Goal: Obtain resource: Download file/media

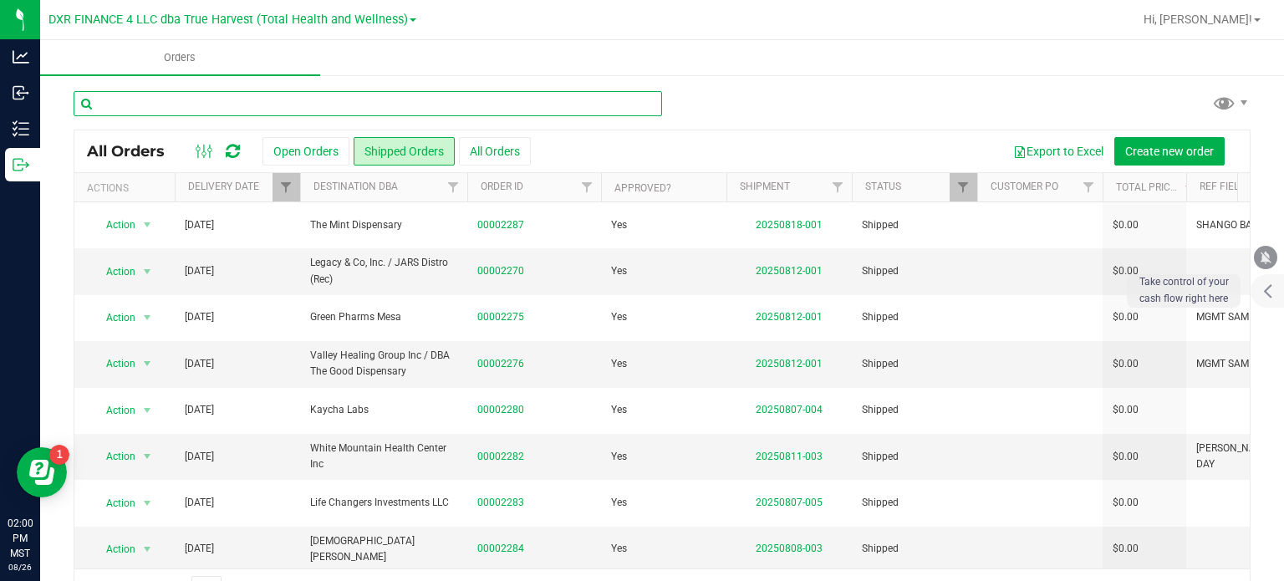
click at [311, 99] on input "text" at bounding box center [368, 103] width 588 height 25
type input "1206"
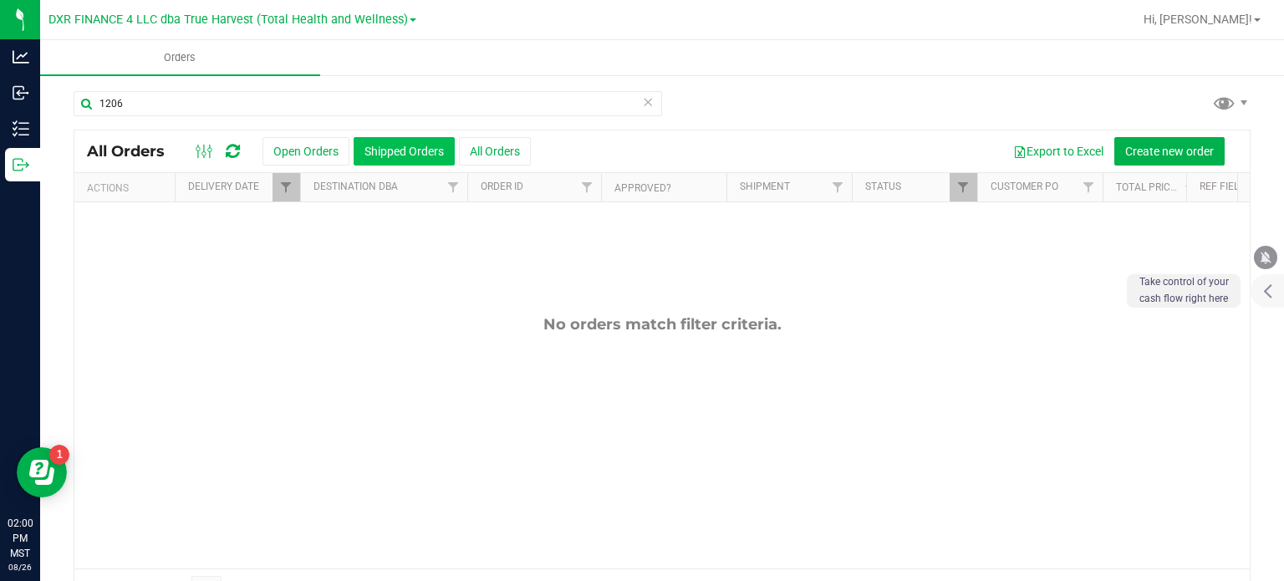
click at [372, 154] on button "Shipped Orders" at bounding box center [404, 151] width 101 height 28
click at [492, 147] on button "All Orders" at bounding box center [495, 151] width 72 height 28
click at [297, 183] on div at bounding box center [301, 187] width 8 height 29
click at [290, 183] on span "Filter" at bounding box center [284, 187] width 13 height 13
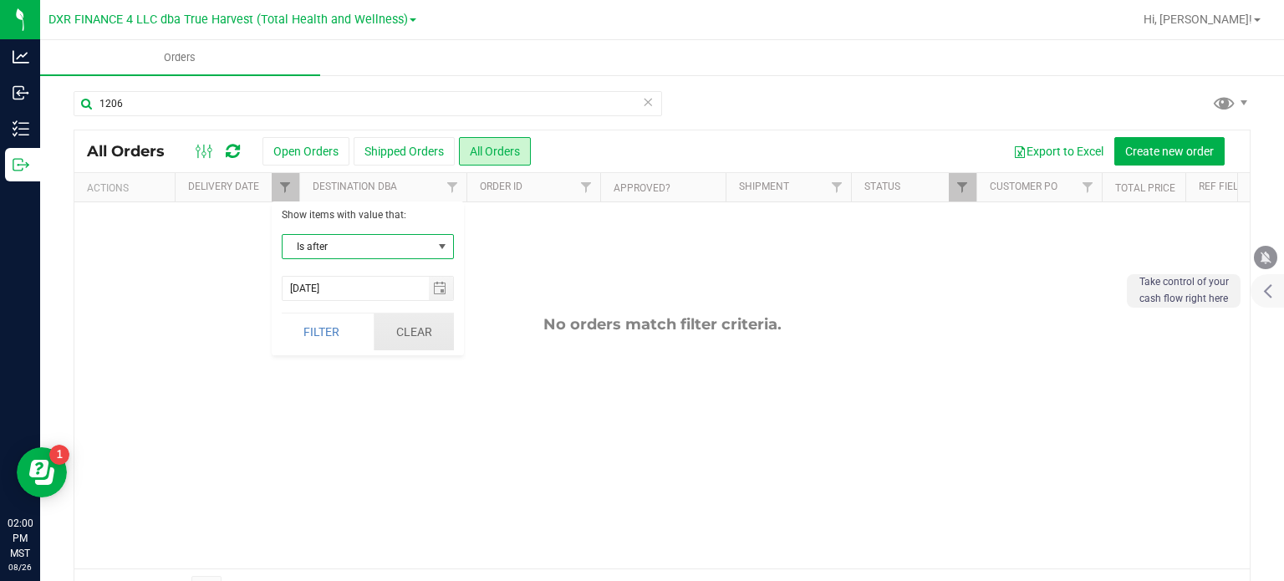
click at [415, 330] on button "Clear" at bounding box center [414, 331] width 80 height 37
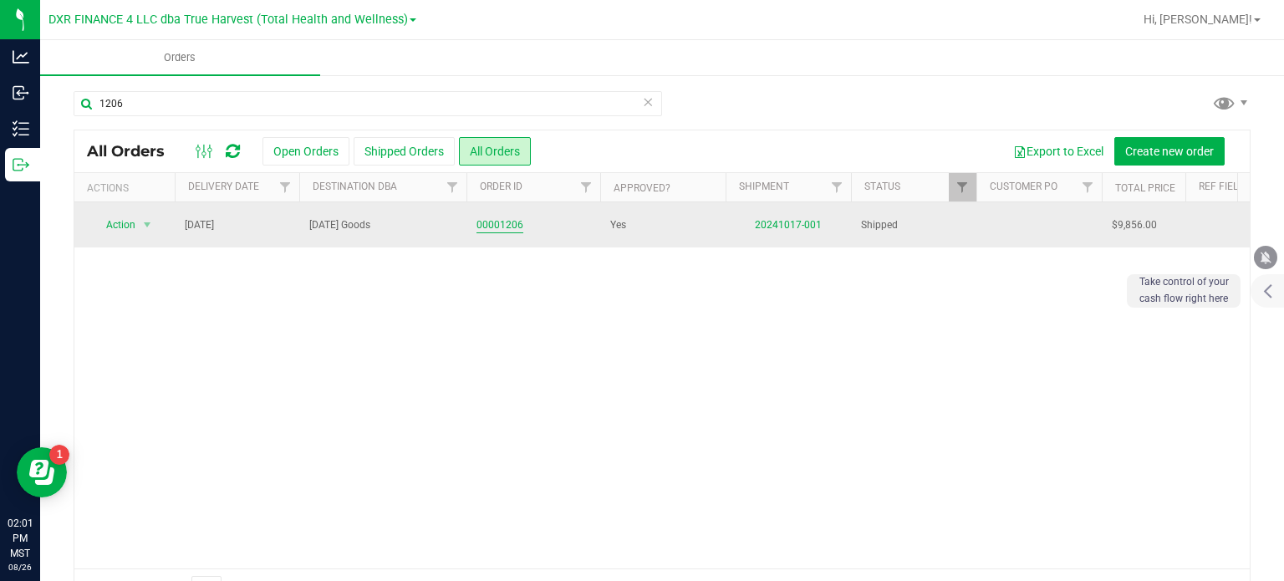
click at [492, 225] on link "00001206" at bounding box center [499, 225] width 47 height 16
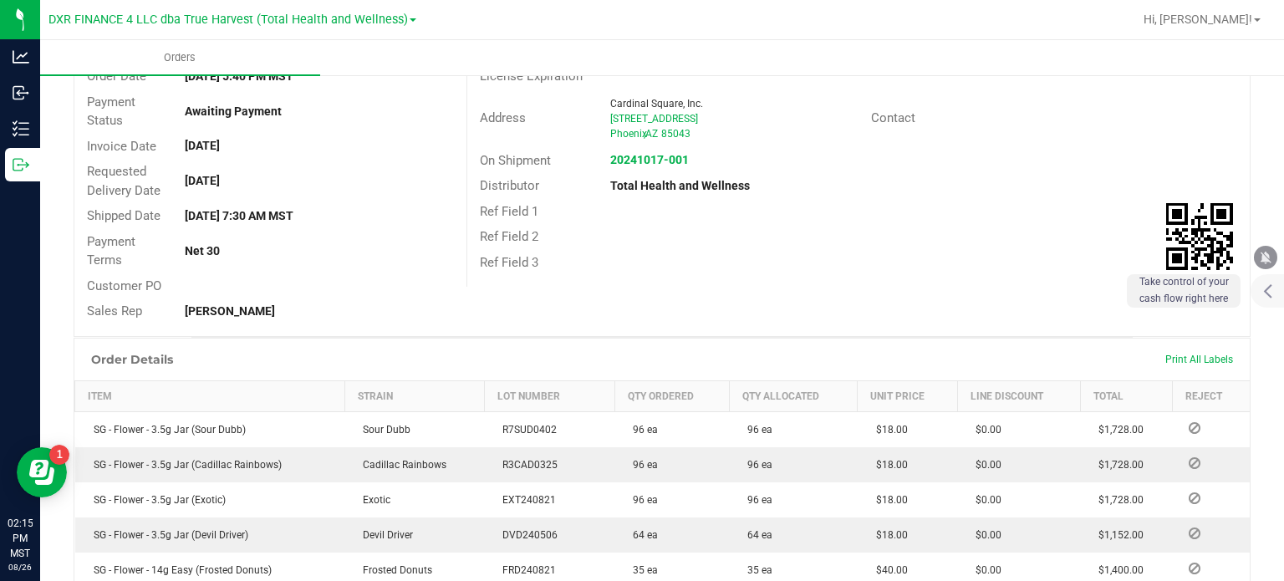
scroll to position [84, 0]
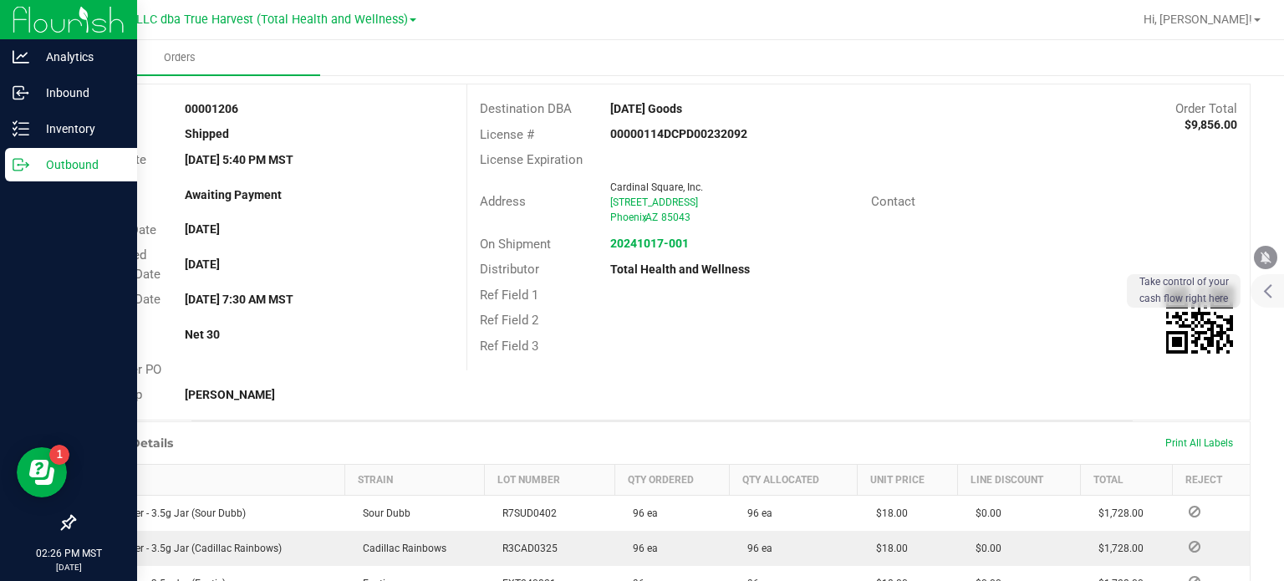
click at [38, 160] on p "Outbound" at bounding box center [79, 165] width 100 height 20
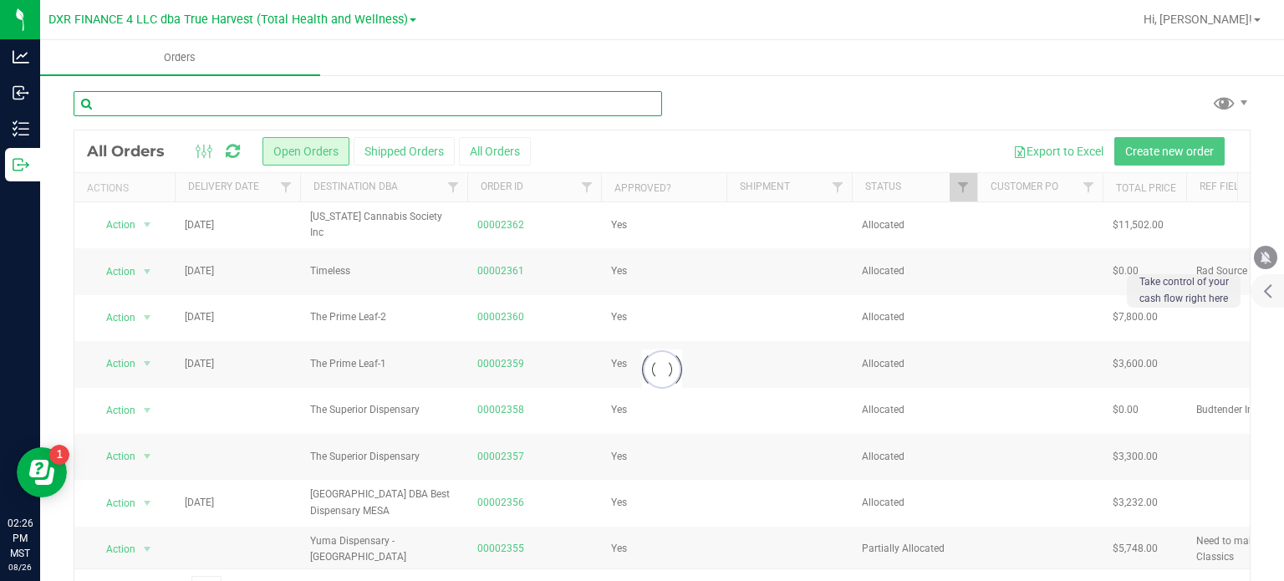
click at [304, 96] on input "text" at bounding box center [368, 103] width 588 height 25
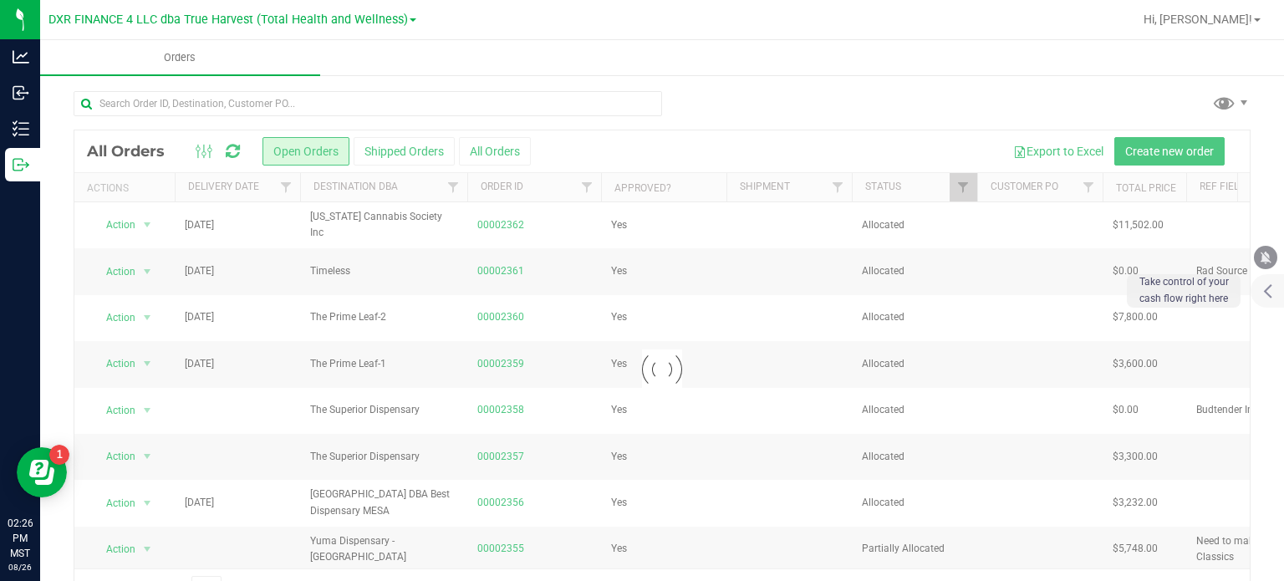
click at [405, 159] on div at bounding box center [661, 369] width 1175 height 478
click at [405, 145] on div at bounding box center [661, 369] width 1175 height 478
click at [425, 155] on div at bounding box center [661, 369] width 1175 height 478
click at [425, 155] on button "Shipped Orders" at bounding box center [404, 151] width 101 height 28
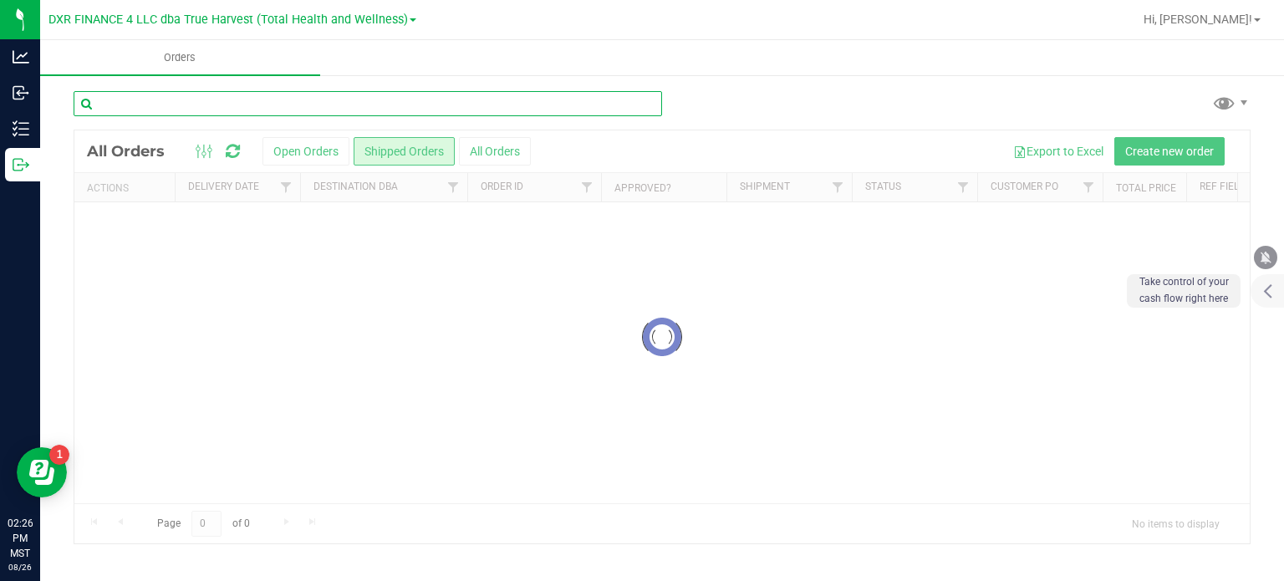
click at [144, 108] on input "text" at bounding box center [368, 103] width 588 height 25
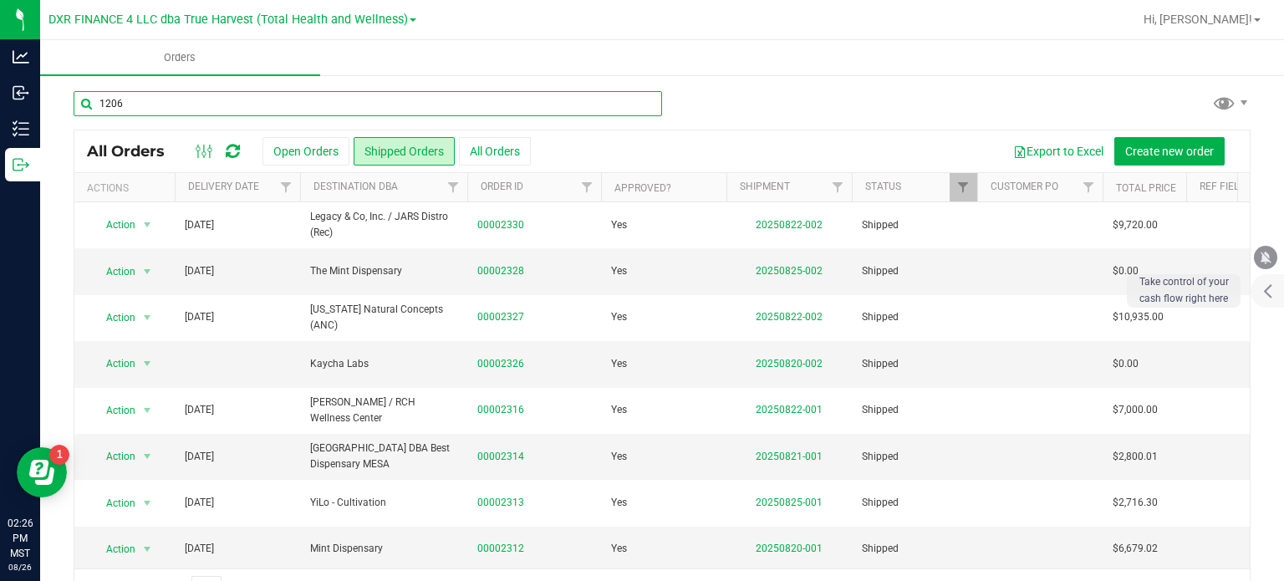
type input "1206"
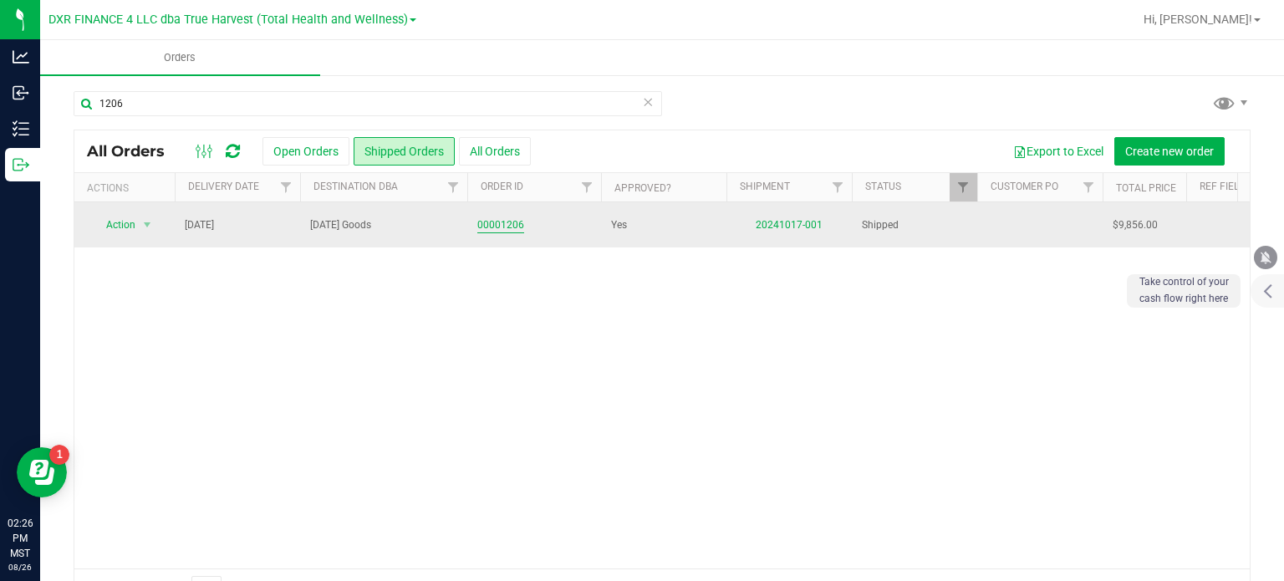
drag, startPoint x: 508, startPoint y: 211, endPoint x: 509, endPoint y: 226, distance: 14.2
click at [508, 213] on td "00001206" at bounding box center [534, 224] width 134 height 45
click at [509, 226] on link "00001206" at bounding box center [500, 225] width 47 height 16
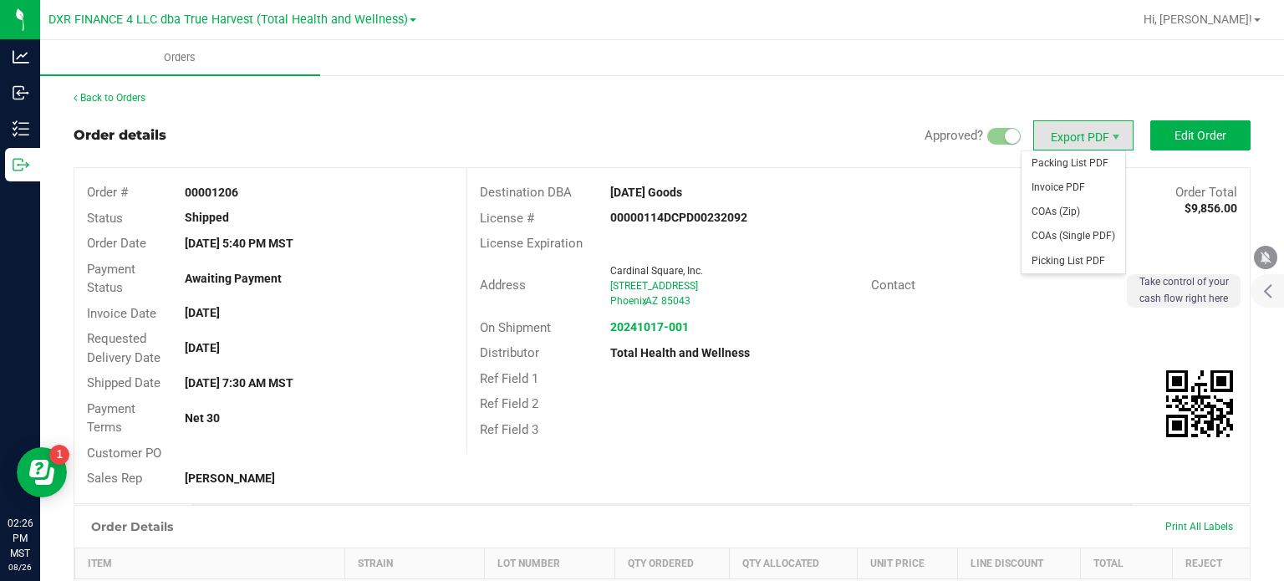
click at [1084, 135] on span "Export PDF" at bounding box center [1083, 135] width 100 height 30
click at [1067, 188] on span "Invoice PDF" at bounding box center [1073, 188] width 104 height 24
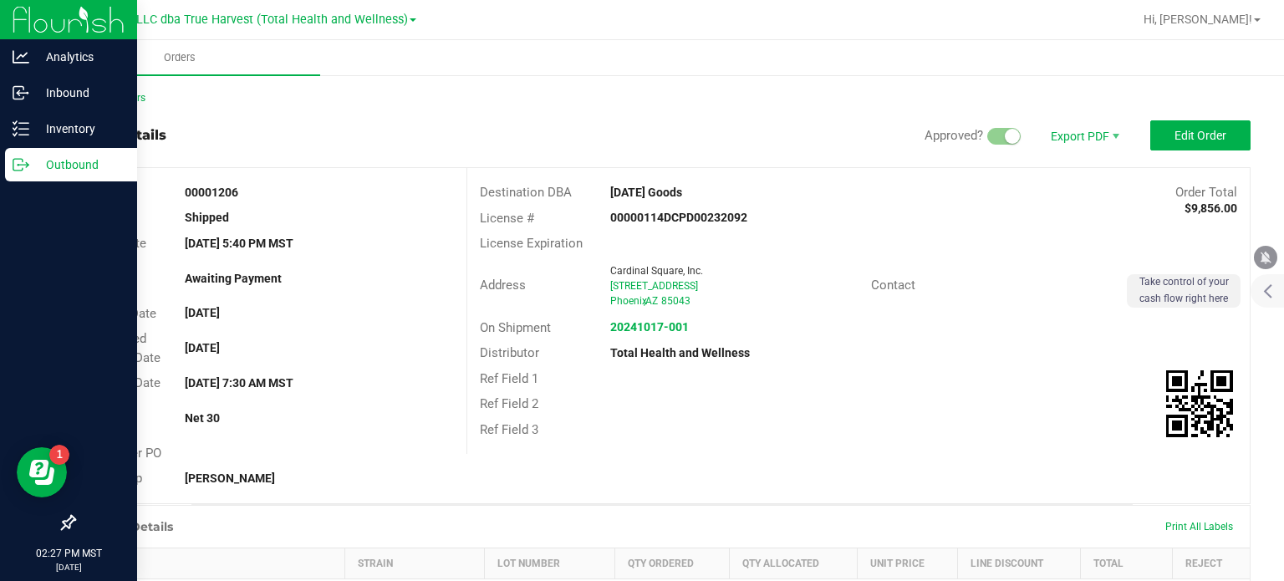
click at [26, 158] on icon at bounding box center [21, 164] width 17 height 17
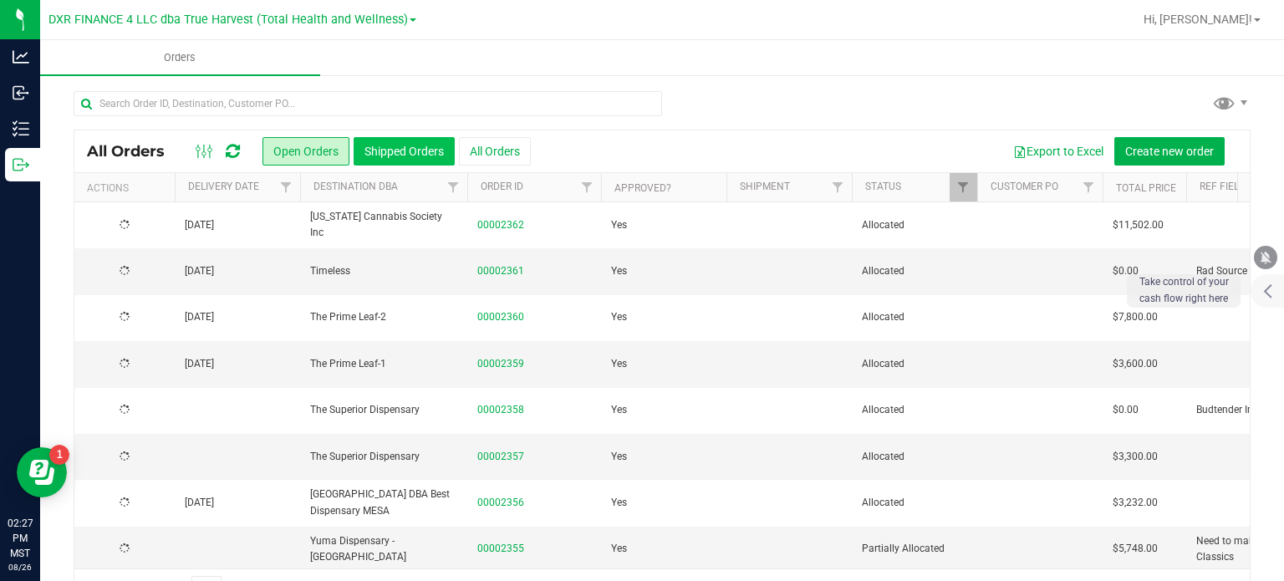
click at [429, 151] on button "Shipped Orders" at bounding box center [404, 151] width 101 height 28
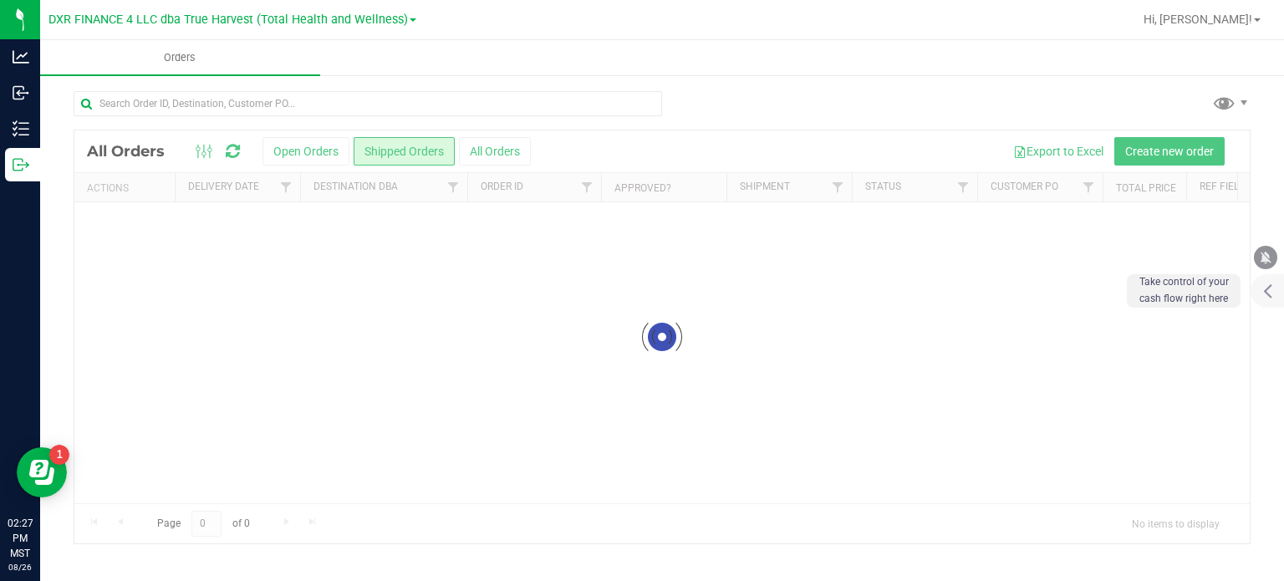
click at [257, 101] on input "text" at bounding box center [368, 103] width 588 height 25
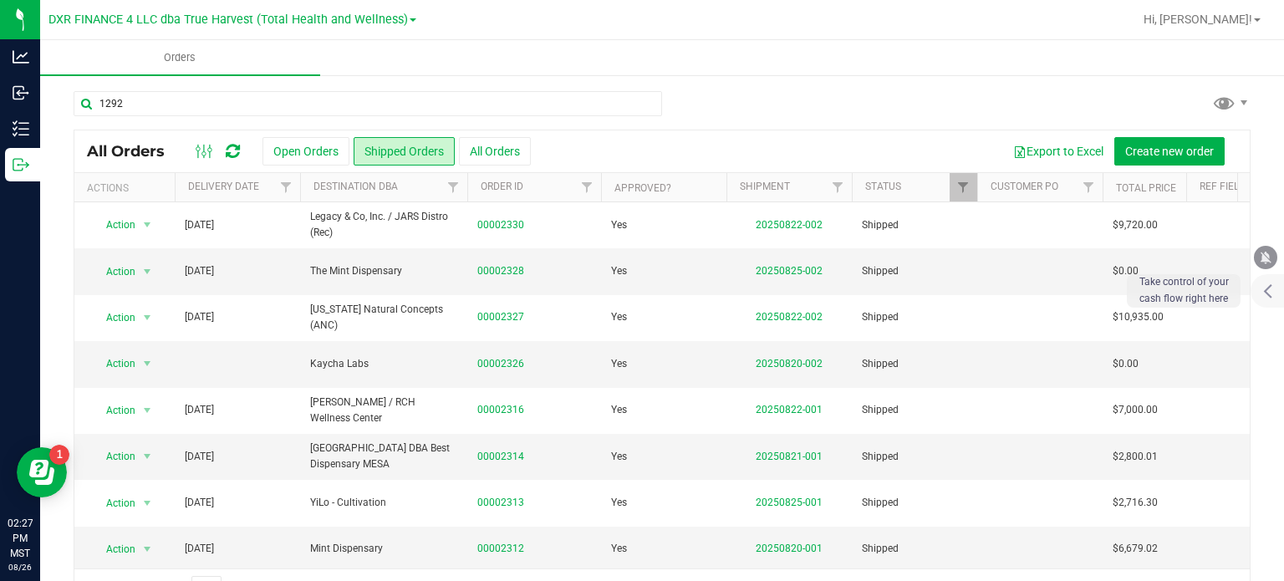
type input "1292"
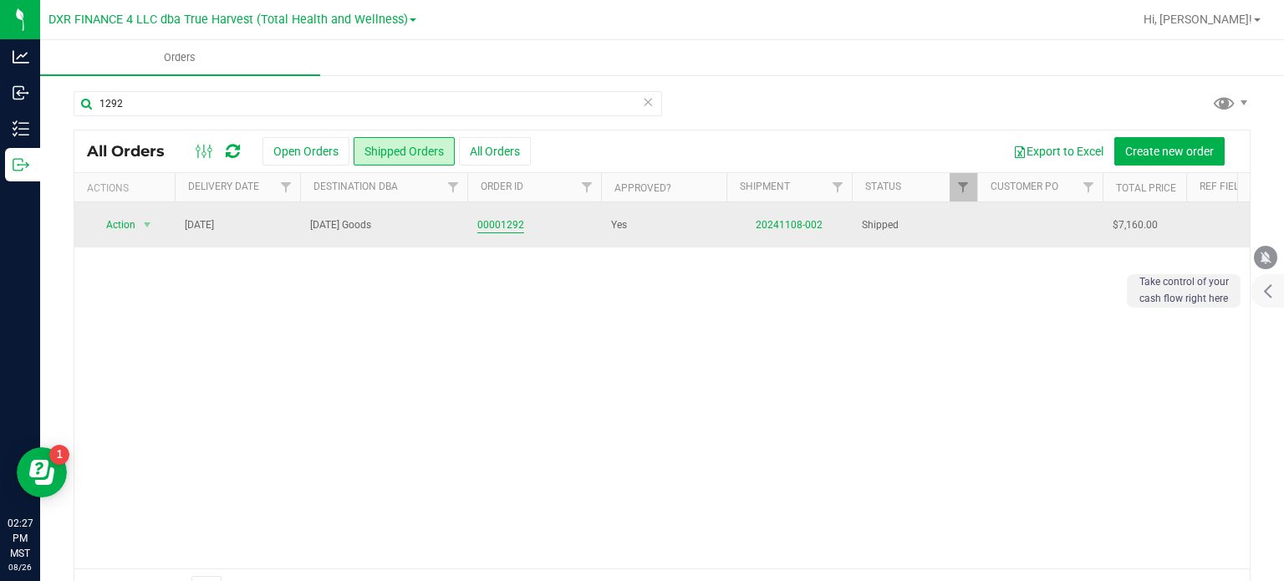
click at [513, 219] on link "00001292" at bounding box center [500, 225] width 47 height 16
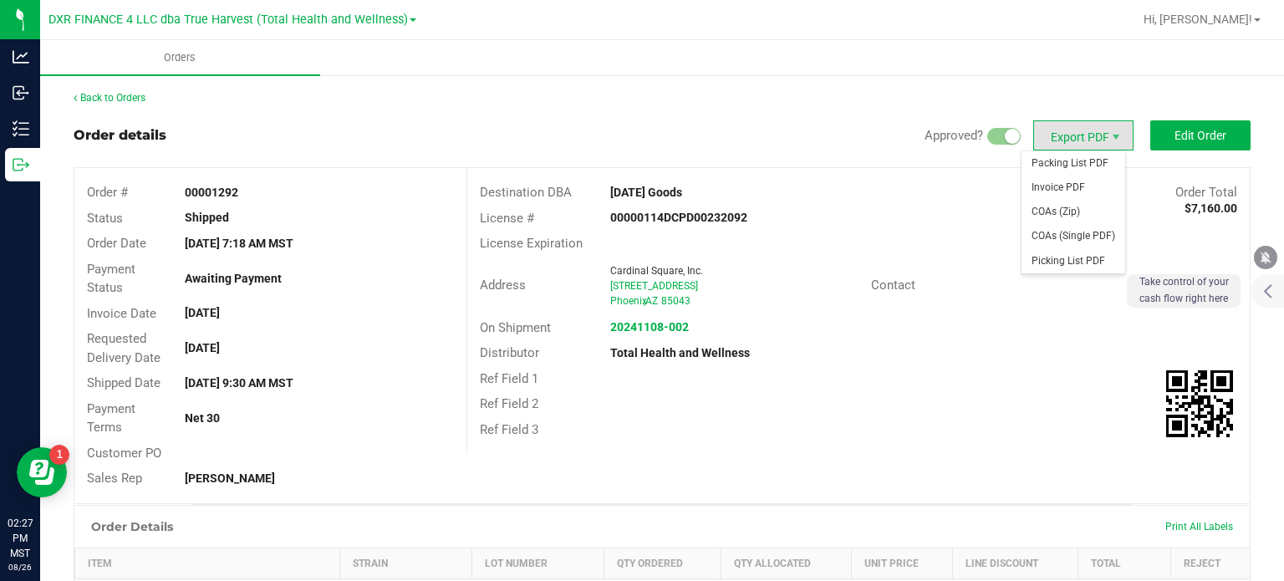
click at [1071, 134] on span "Export PDF" at bounding box center [1083, 135] width 100 height 30
click at [1065, 177] on span "Invoice PDF" at bounding box center [1073, 188] width 104 height 24
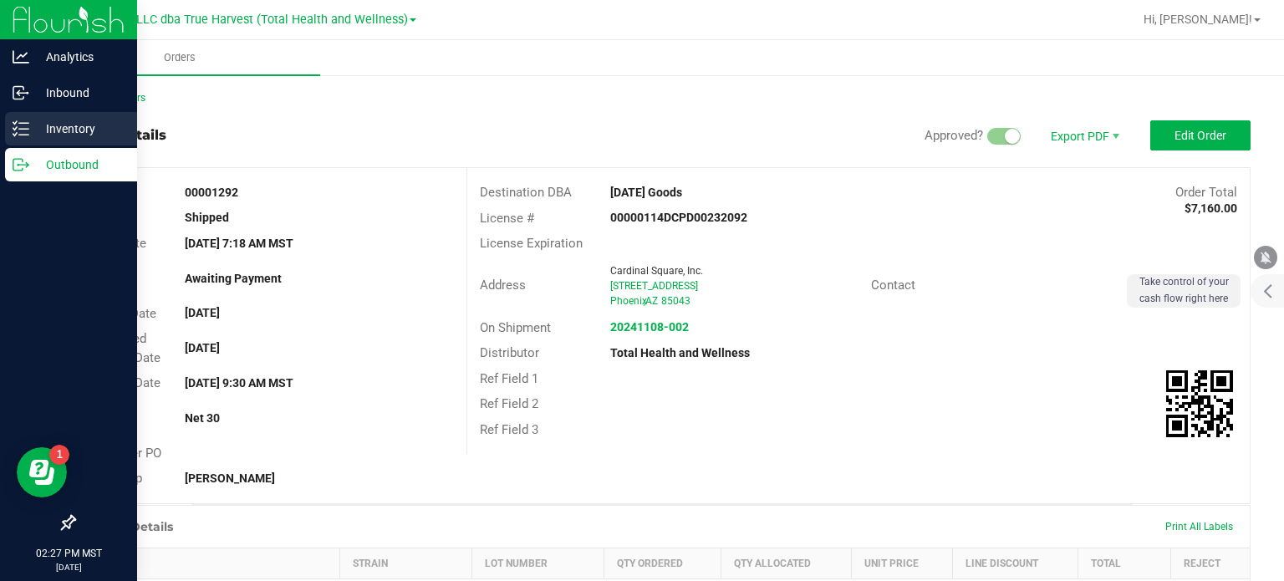
click at [77, 145] on div "Inventory" at bounding box center [71, 128] width 132 height 33
click at [40, 160] on p "Outbound" at bounding box center [79, 165] width 100 height 20
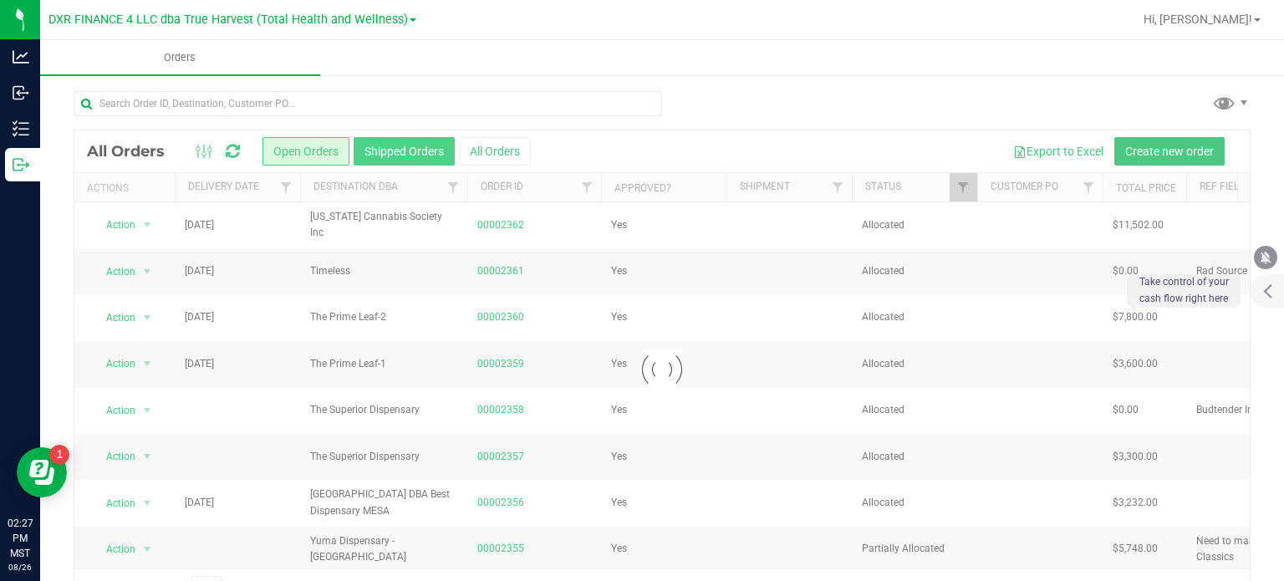
click at [408, 157] on button "Shipped Orders" at bounding box center [404, 151] width 101 height 28
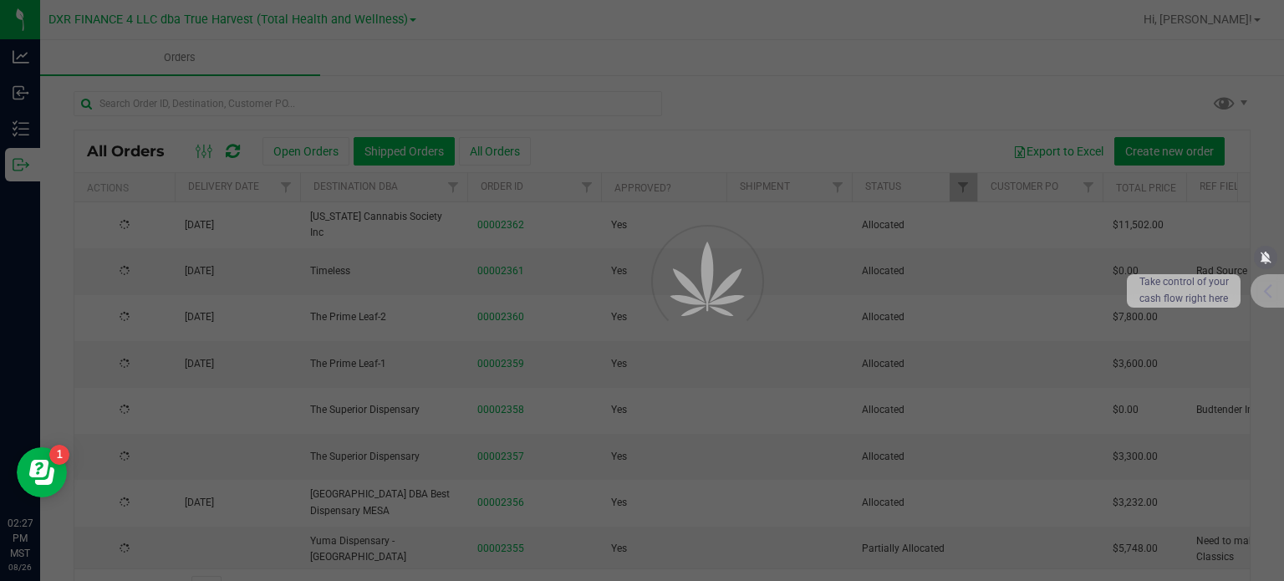
click at [409, 150] on div at bounding box center [642, 290] width 1284 height 581
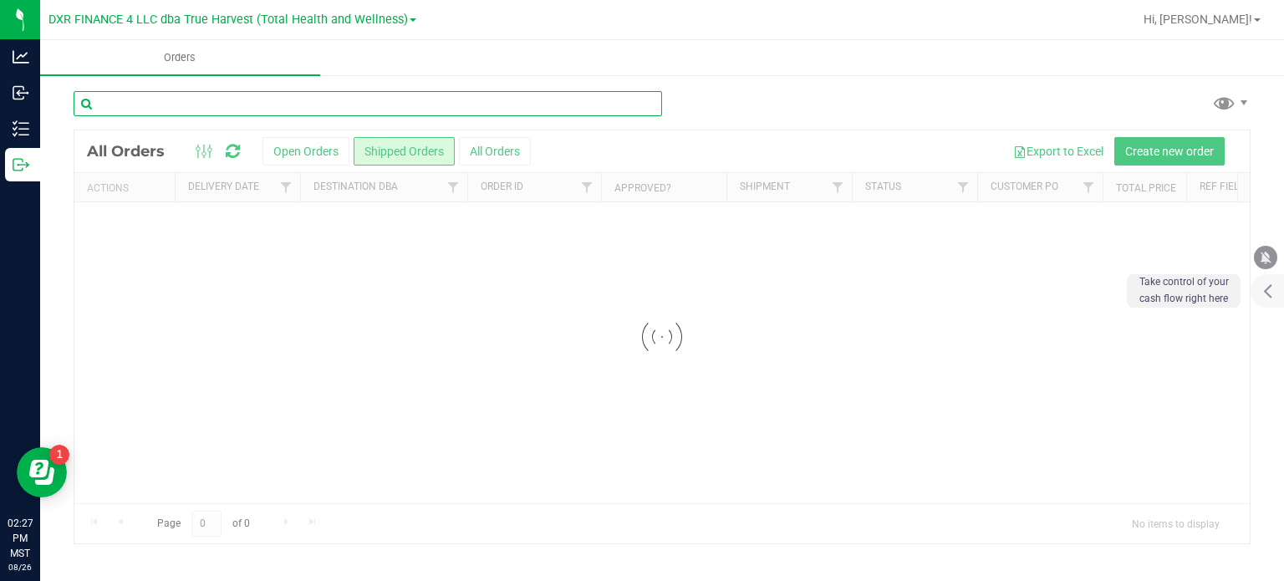
click at [234, 102] on input "text" at bounding box center [368, 103] width 588 height 25
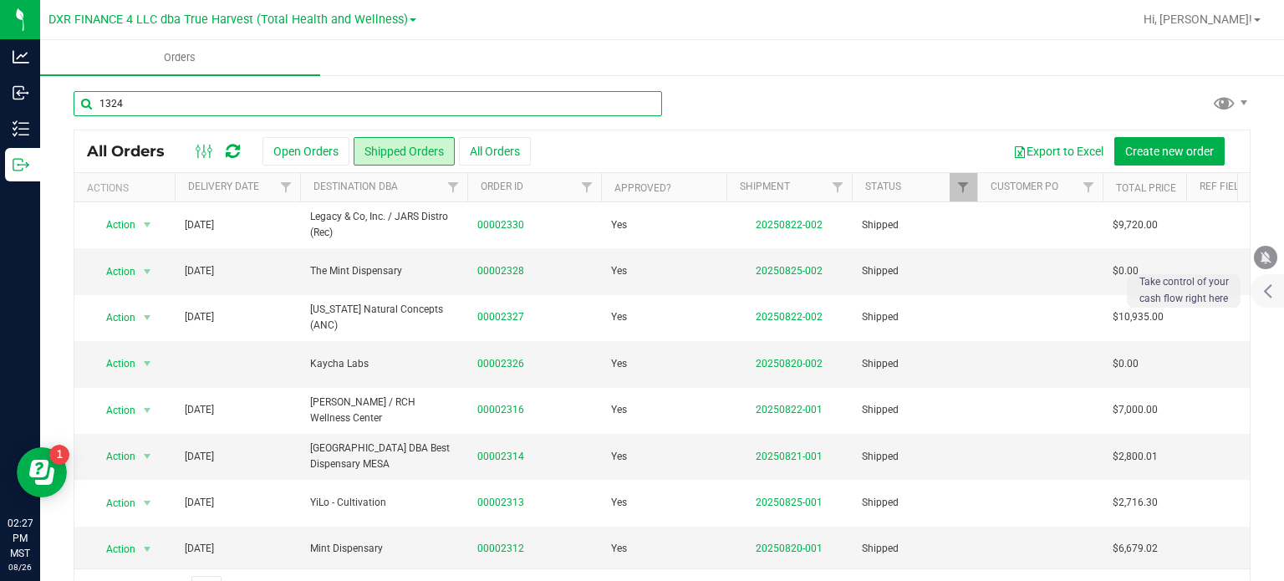
type input "1324"
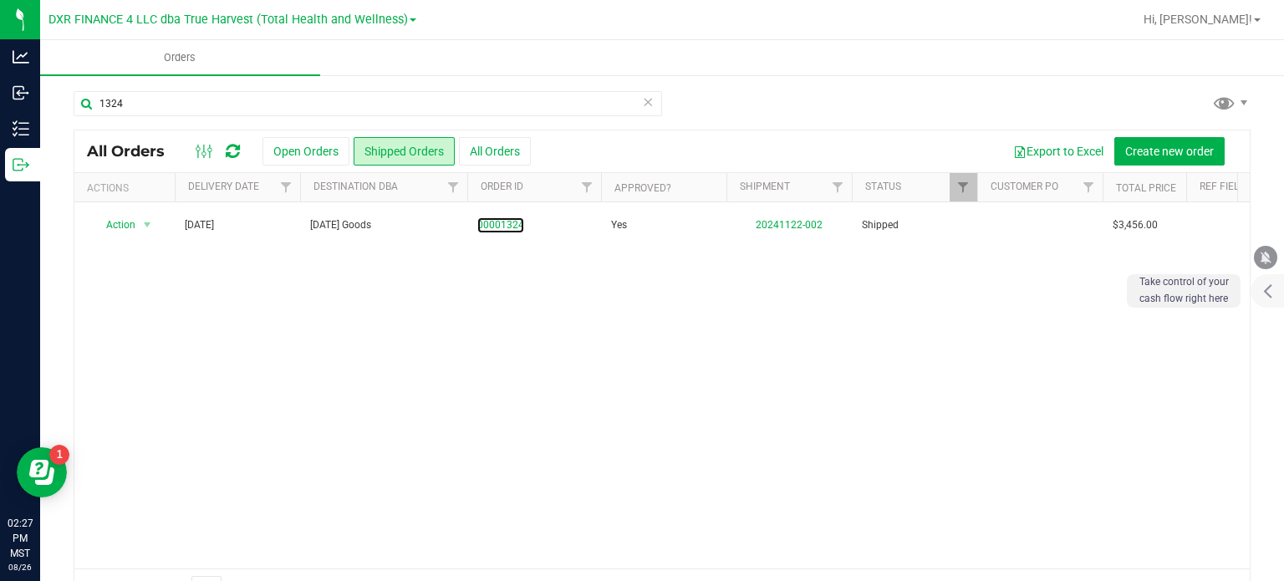
click at [491, 226] on link "00001324" at bounding box center [500, 225] width 47 height 16
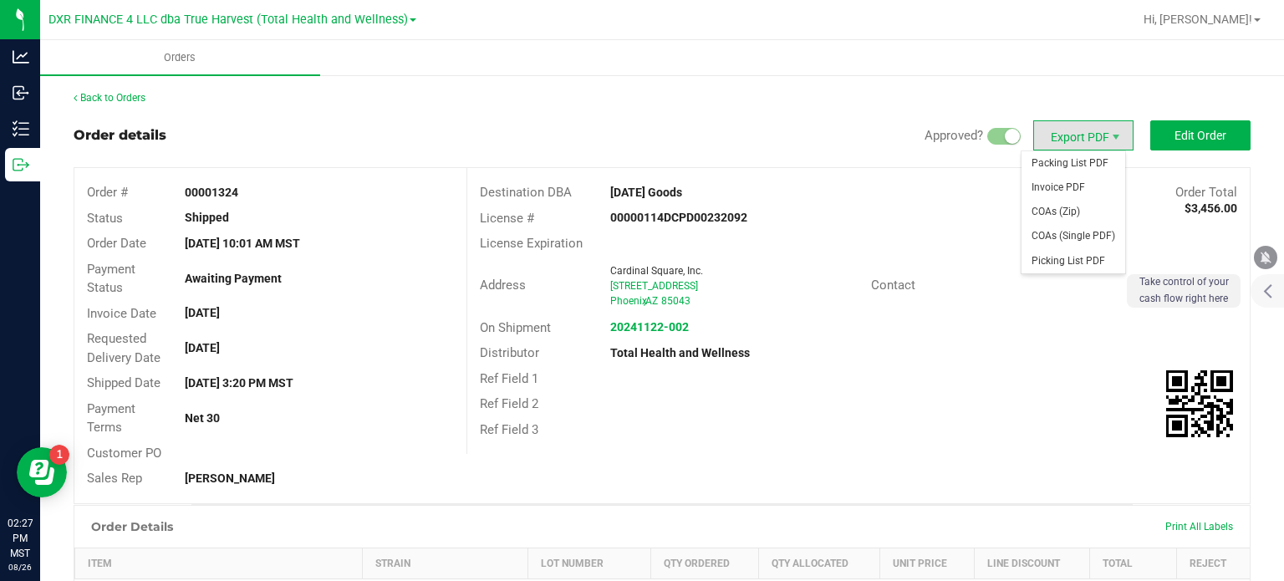
click at [1061, 137] on span "Export PDF" at bounding box center [1083, 135] width 100 height 30
click at [1048, 189] on span "Invoice PDF" at bounding box center [1073, 188] width 104 height 24
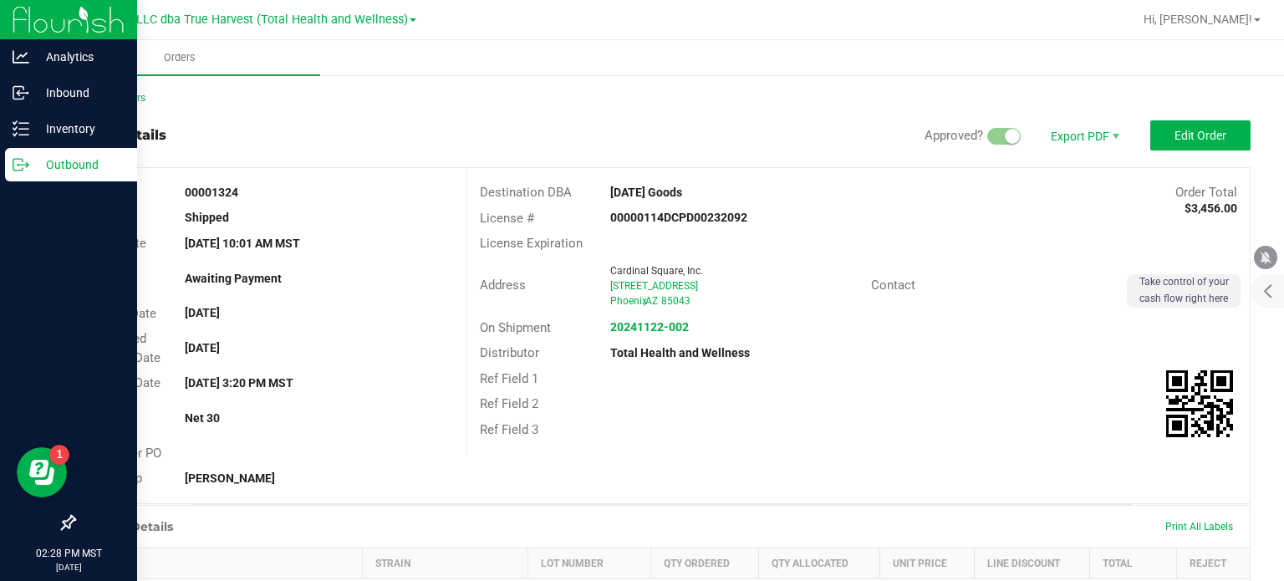
click at [30, 167] on p "Outbound" at bounding box center [79, 165] width 100 height 20
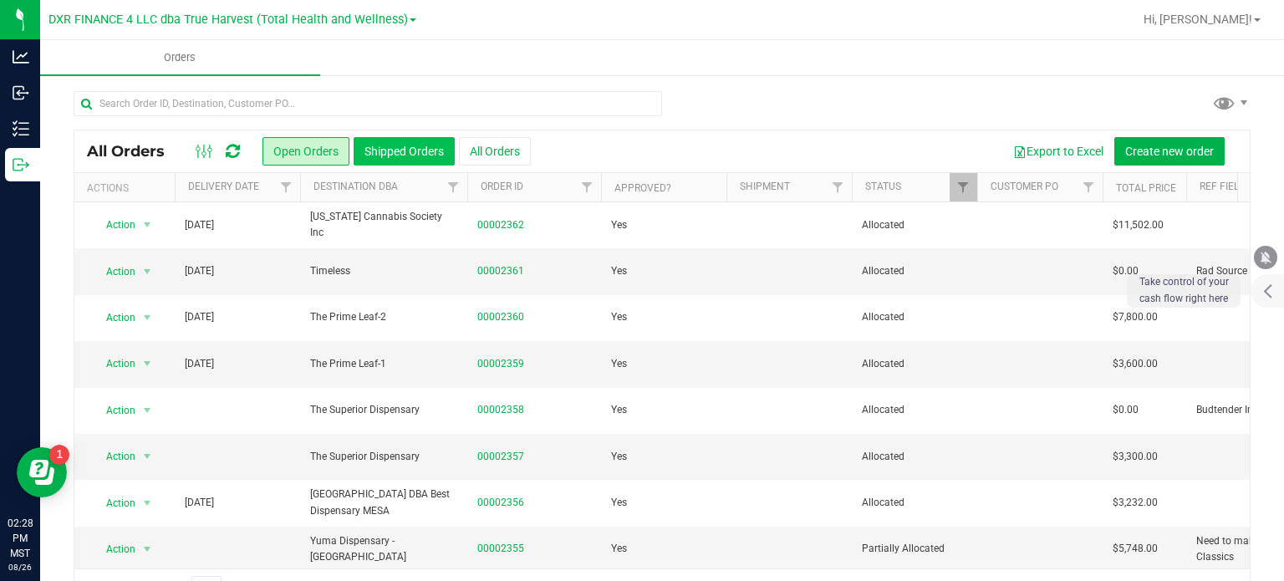
click at [421, 145] on button "Shipped Orders" at bounding box center [404, 151] width 101 height 28
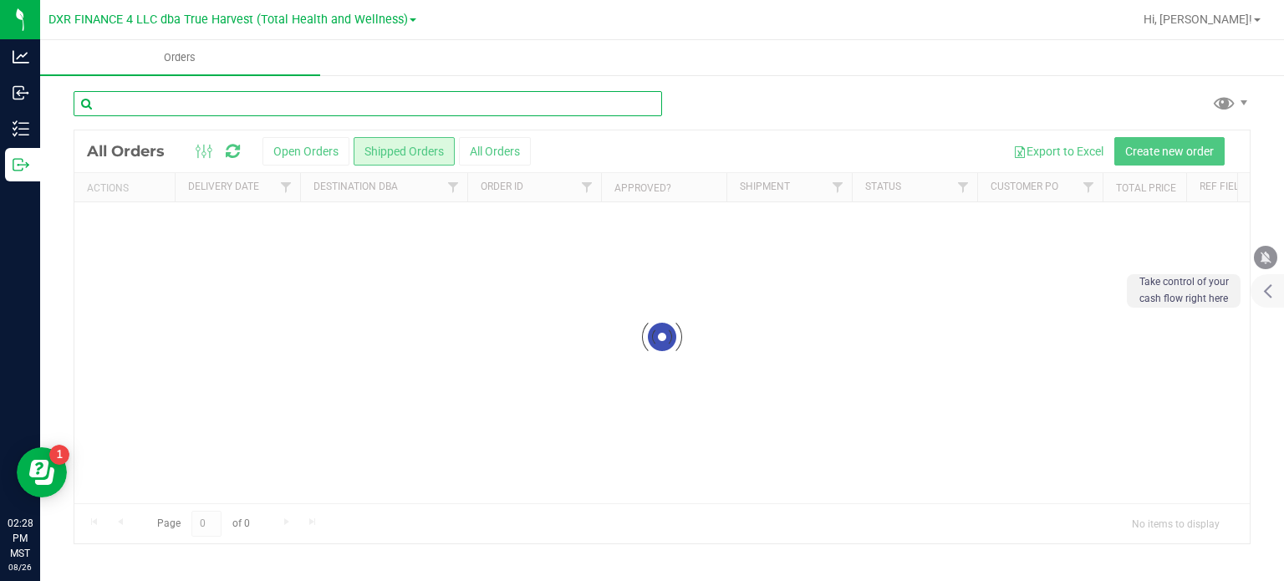
click at [313, 99] on input "text" at bounding box center [368, 103] width 588 height 25
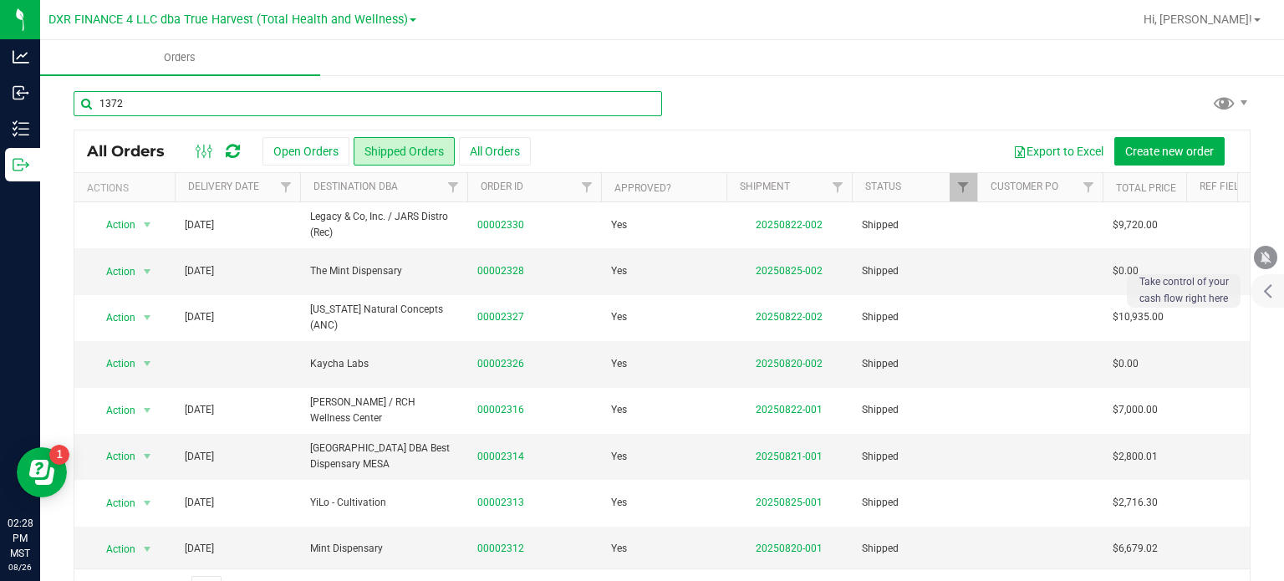
type input "1372"
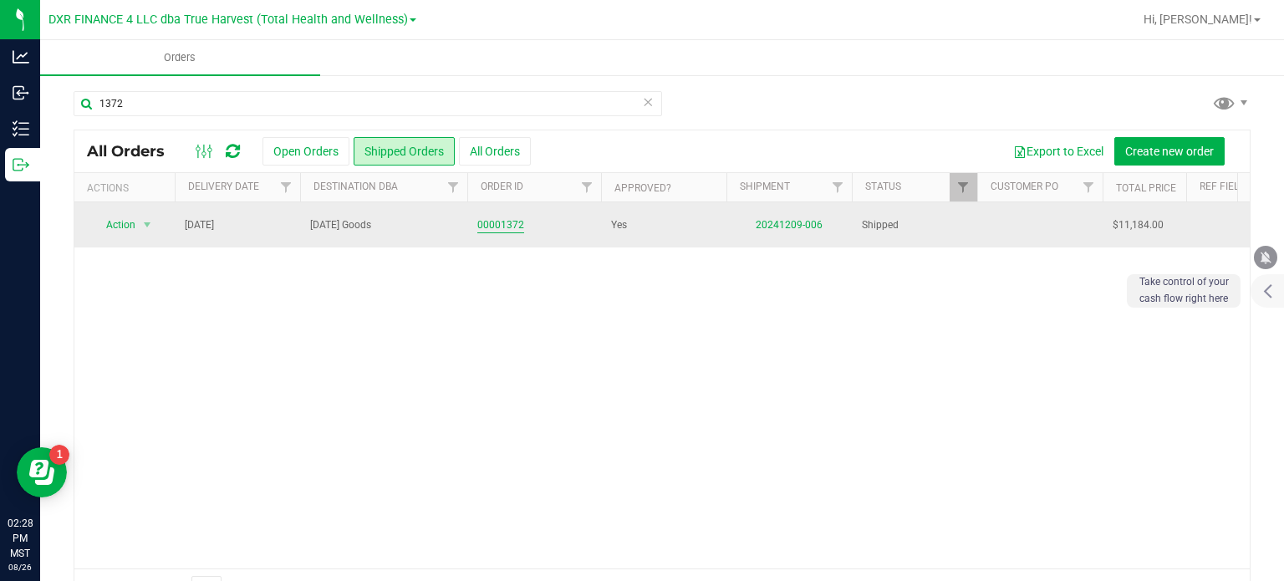
click at [492, 218] on link "00001372" at bounding box center [500, 225] width 47 height 16
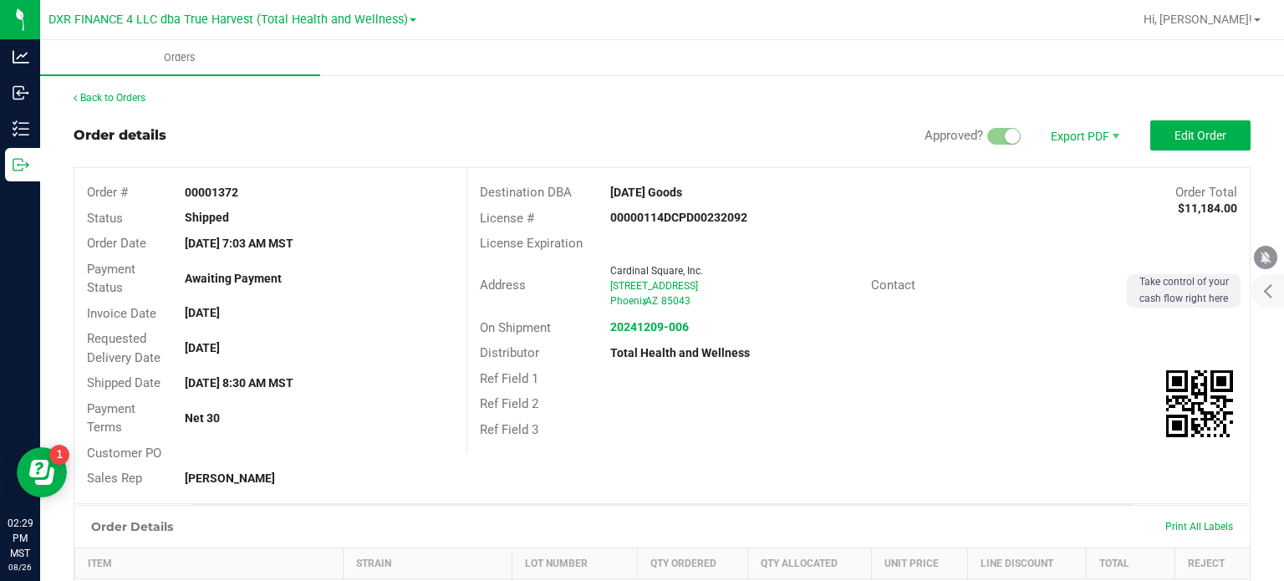
click at [789, 390] on div "Ref Field 1" at bounding box center [858, 379] width 782 height 26
click at [812, 307] on div "[GEOGRAPHIC_DATA] , AZ 85043" at bounding box center [734, 300] width 248 height 15
